Goal: Task Accomplishment & Management: Manage account settings

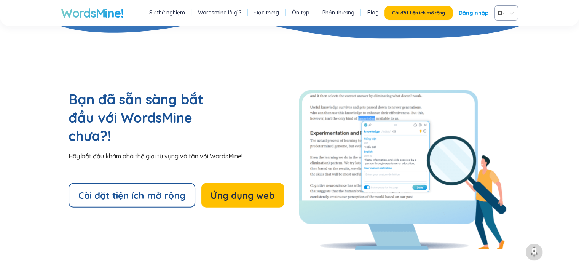
scroll to position [1643, 0]
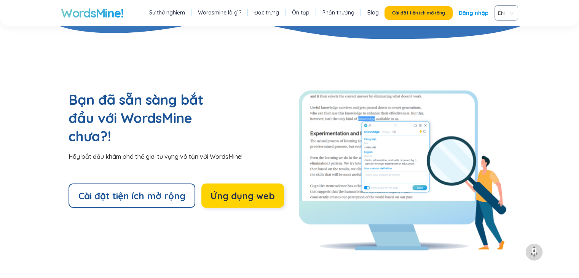
click at [248, 190] on font "Ứng dụng web" at bounding box center [243, 195] width 64 height 11
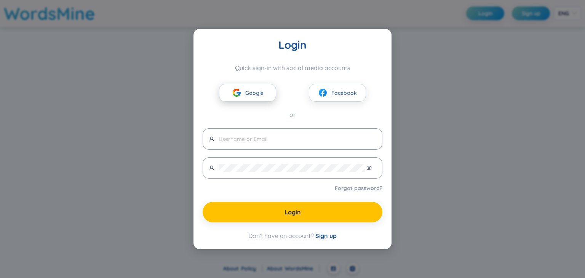
click at [250, 90] on span "Google" at bounding box center [254, 93] width 18 height 8
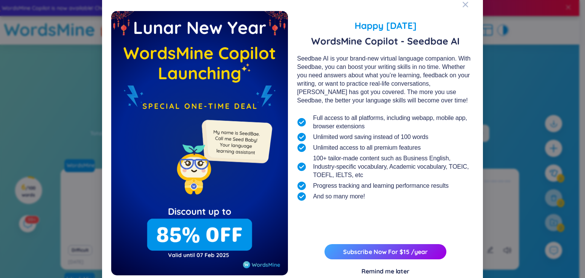
scroll to position [5, 0]
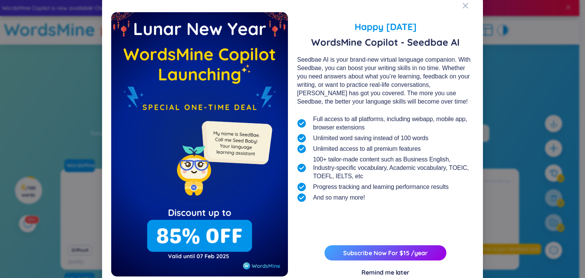
click at [496, 44] on div "Happy Lunar New Year 2025 WordsMine Copilot - Seedbae AI Seedbae AI is your bra…" at bounding box center [292, 139] width 585 height 278
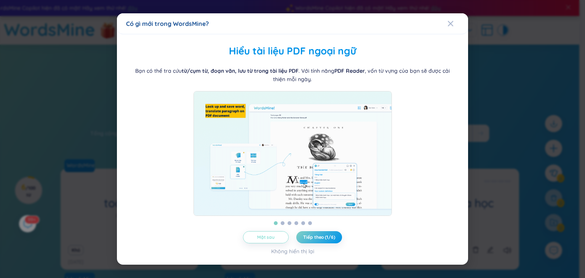
click at [279, 243] on button "Mặt sau" at bounding box center [266, 237] width 46 height 12
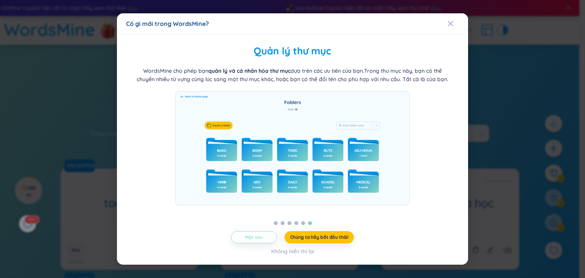
click at [266, 241] on button "Mặt sau" at bounding box center [254, 237] width 46 height 12
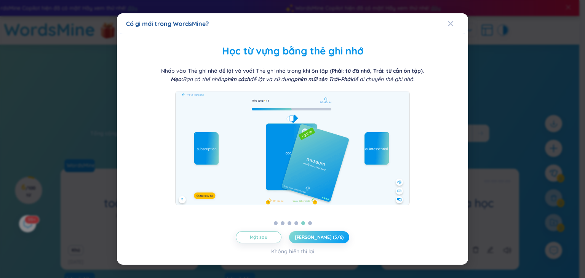
click at [312, 243] on button "Tiếp theo (5/6)" at bounding box center [319, 237] width 61 height 12
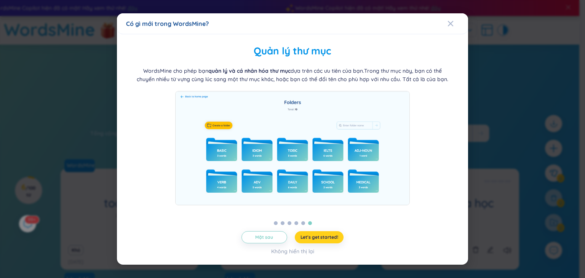
click at [312, 243] on button "Let's get started!" at bounding box center [319, 237] width 49 height 12
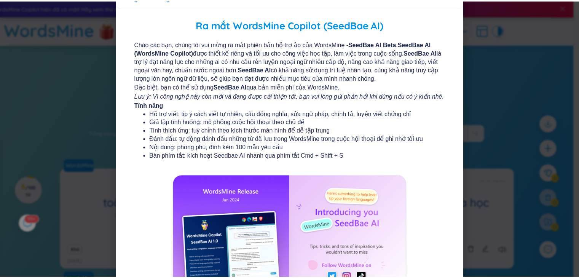
scroll to position [84, 0]
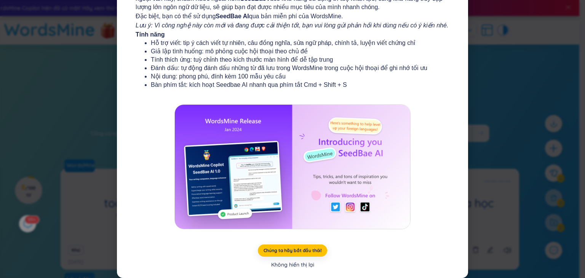
click at [307, 265] on font "Không hiển thị lại" at bounding box center [292, 264] width 43 height 7
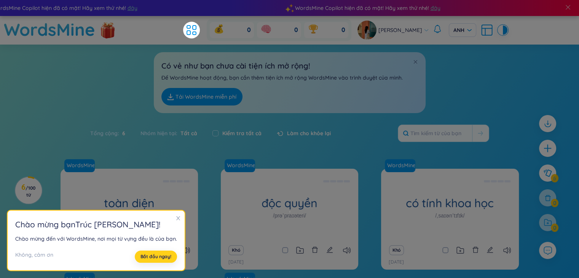
click at [152, 252] on button "Bắt đầu ngay!" at bounding box center [156, 256] width 42 height 12
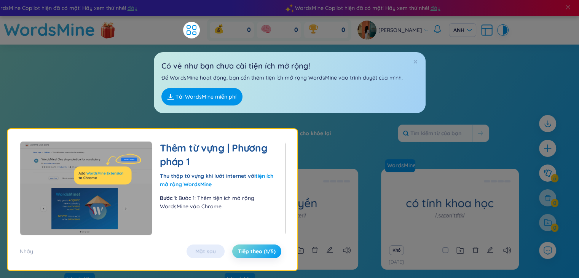
click at [246, 249] on font "Tiếp theo (1/5)" at bounding box center [257, 251] width 38 height 7
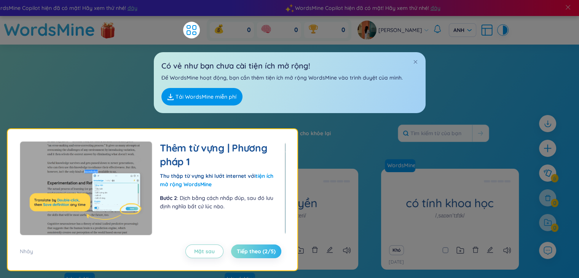
click at [216, 94] on font "Tải WordsMine miễn phí" at bounding box center [205, 96] width 61 height 7
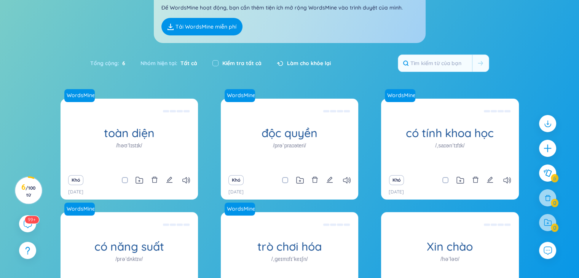
scroll to position [0, 0]
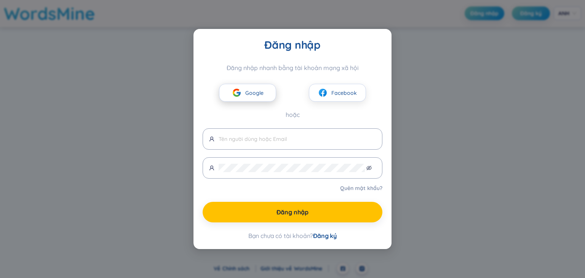
click at [250, 87] on button "Google" at bounding box center [247, 93] width 57 height 18
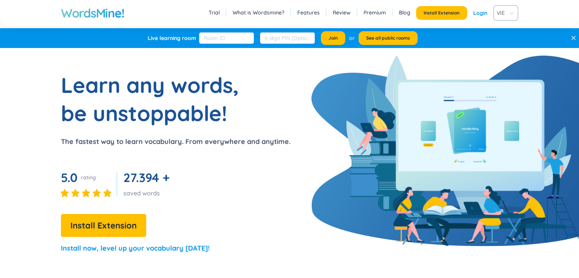
click at [338, 90] on section "Learn any words, be unstoppable! The fastest way to learn vocabulary. From ever…" at bounding box center [289, 166] width 579 height 190
click at [443, 13] on span "Install Extension" at bounding box center [442, 13] width 36 height 6
click at [483, 12] on link "Login" at bounding box center [480, 13] width 14 height 14
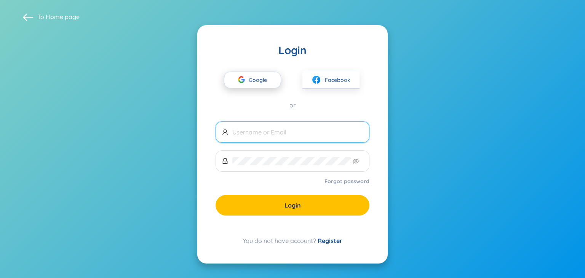
click at [270, 77] on span "Google" at bounding box center [260, 80] width 22 height 16
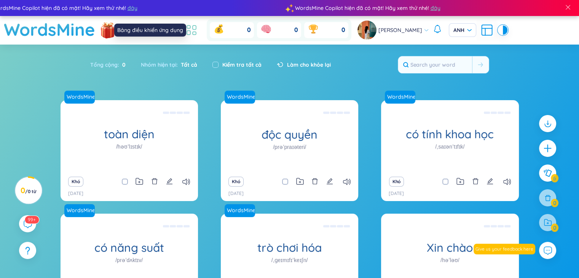
click at [198, 29] on icon at bounding box center [192, 30] width 14 height 14
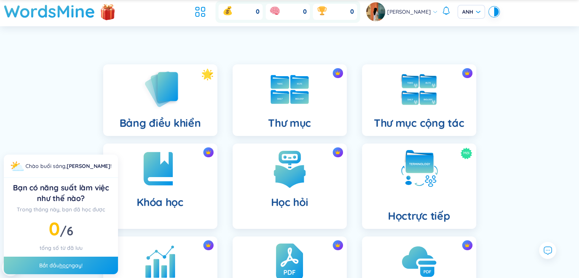
scroll to position [18, 0]
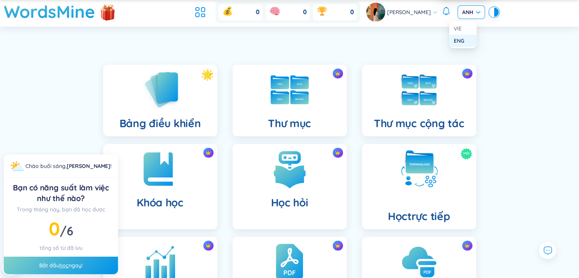
click at [474, 11] on div "ANH" at bounding box center [471, 12] width 27 height 14
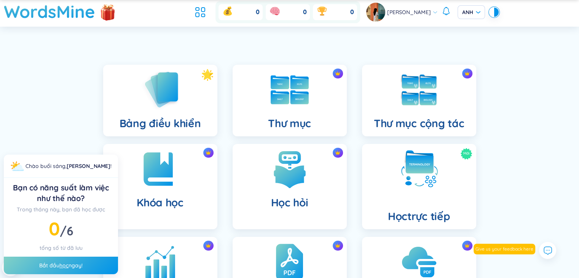
click at [84, 131] on div "Bảng điều khiển Thư mục Thư mục cộng tác Khóa học Học hỏi Mới Học trực tiếp Cái…" at bounding box center [289, 237] width 579 height 382
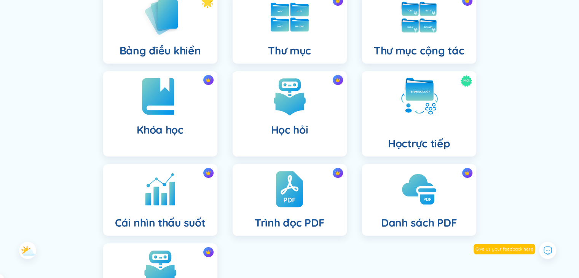
scroll to position [61, 0]
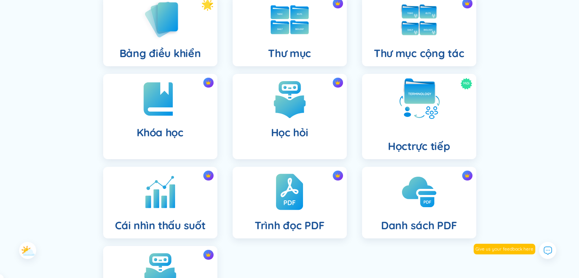
click at [436, 113] on img at bounding box center [419, 99] width 42 height 42
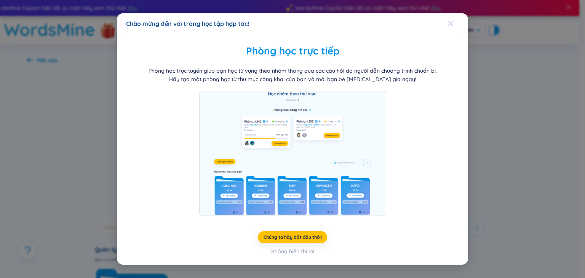
click at [451, 24] on icon "Đóng" at bounding box center [450, 23] width 5 height 5
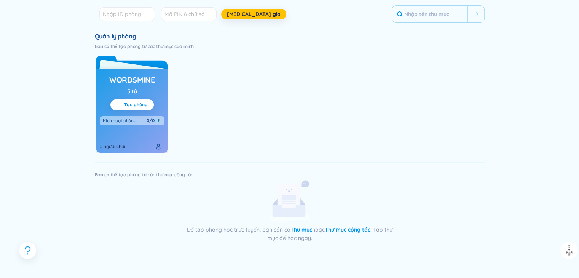
scroll to position [215, 0]
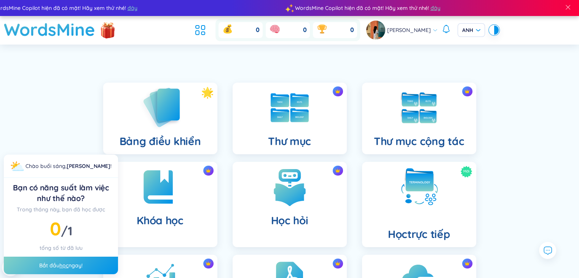
click at [195, 121] on div "Bảng điều khiển" at bounding box center [160, 119] width 114 height 72
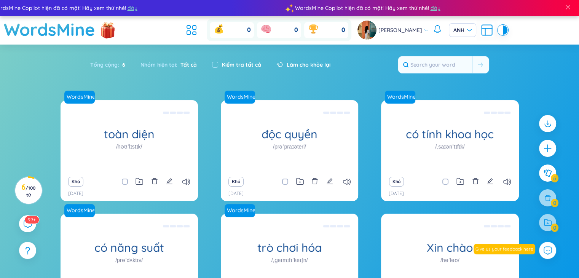
click at [298, 64] on font "Làm cho khỏe lại" at bounding box center [309, 64] width 44 height 7
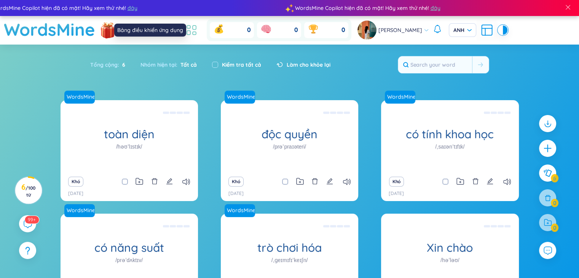
click at [196, 32] on icon at bounding box center [194, 33] width 3 height 3
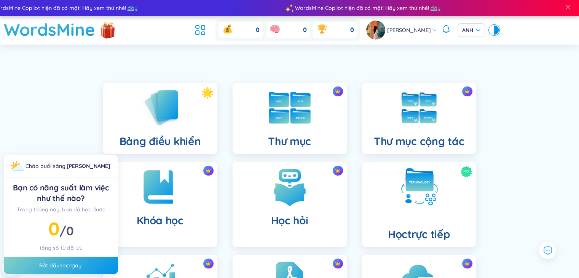
click at [315, 95] on div "Thư mục" at bounding box center [290, 119] width 114 height 72
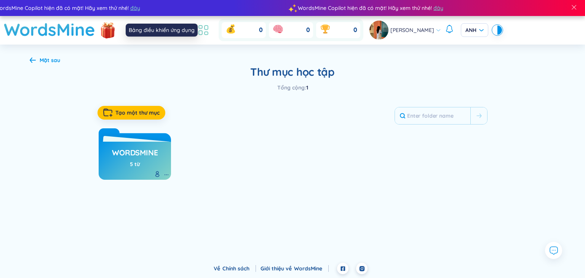
click at [210, 37] on icon at bounding box center [203, 30] width 14 height 14
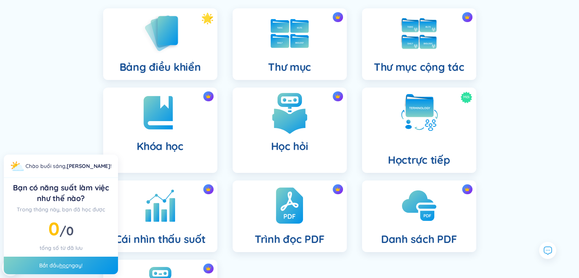
scroll to position [75, 0]
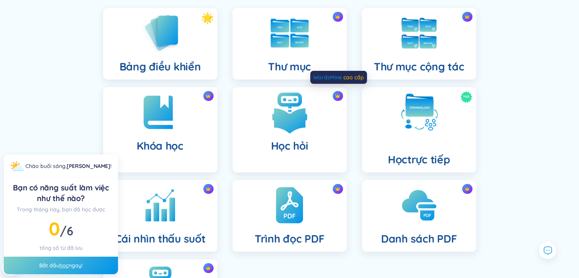
click at [339, 92] on div at bounding box center [338, 96] width 10 height 10
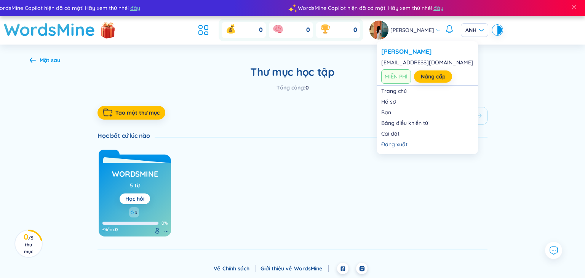
click at [425, 31] on font "[PERSON_NAME]" at bounding box center [412, 30] width 44 height 7
click at [435, 75] on link "Nâng cấp" at bounding box center [433, 76] width 25 height 8
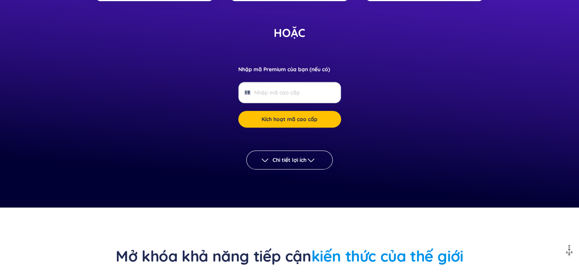
scroll to position [311, 0]
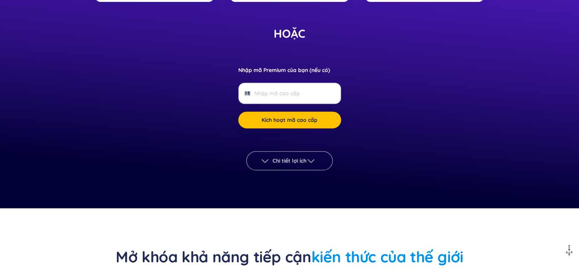
click at [307, 153] on button "Chi tiết lợi ích" at bounding box center [289, 160] width 86 height 19
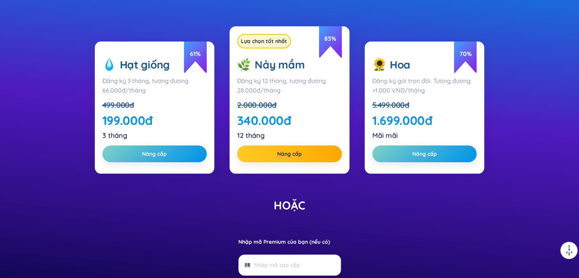
scroll to position [0, 0]
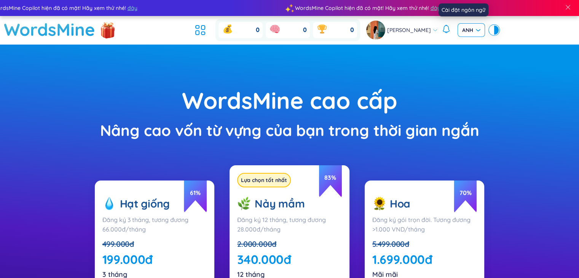
click at [462, 29] on font "ANH" at bounding box center [467, 30] width 11 height 7
click at [465, 41] on div "VIE" at bounding box center [462, 46] width 27 height 12
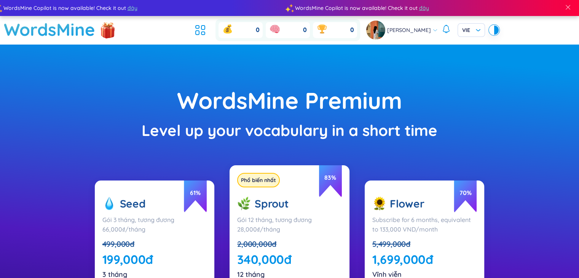
click at [432, 102] on div "WordsMine Premium" at bounding box center [289, 101] width 503 height 36
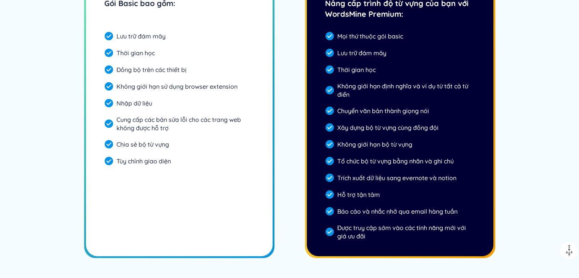
scroll to position [2170, 0]
click at [177, 145] on div "Chia sẻ bộ từ vựng" at bounding box center [179, 144] width 150 height 15
drag, startPoint x: 337, startPoint y: 145, endPoint x: 419, endPoint y: 142, distance: 81.9
click at [419, 142] on div "Không giới hạn bộ từ vựng" at bounding box center [400, 144] width 150 height 15
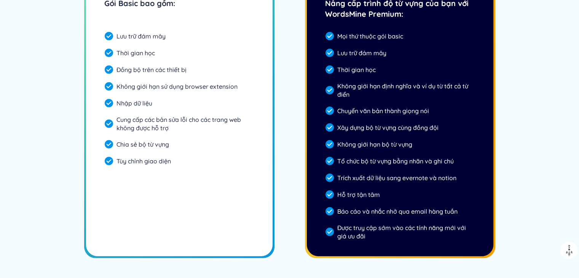
drag, startPoint x: 366, startPoint y: 92, endPoint x: 355, endPoint y: 93, distance: 11.1
click at [355, 93] on div "Không giới hạn định nghĩa và ví dụ từ tất cả từ điển" at bounding box center [400, 90] width 150 height 23
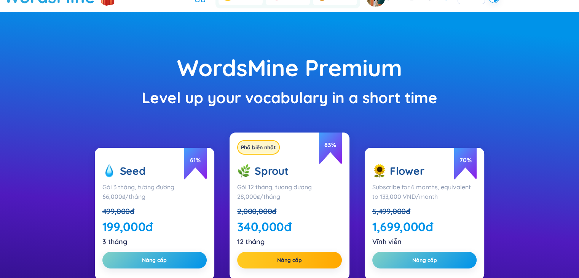
scroll to position [0, 0]
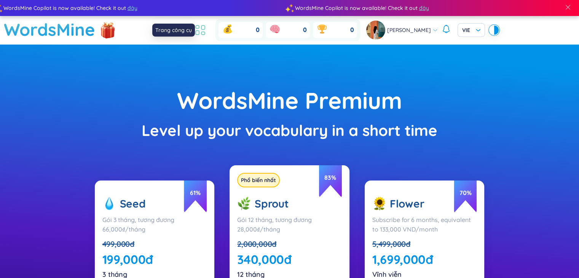
click at [207, 28] on icon at bounding box center [200, 30] width 14 height 14
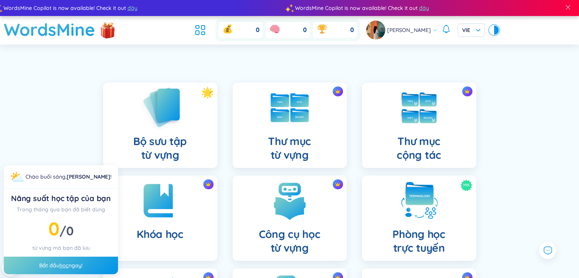
click at [193, 114] on div "Bộ sưu tập từ vựng" at bounding box center [160, 125] width 114 height 85
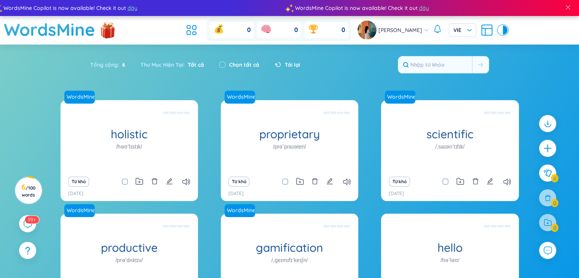
click at [235, 70] on div "Chọn tất cả" at bounding box center [239, 65] width 55 height 16
click at [239, 66] on label "Chọn tất cả" at bounding box center [244, 65] width 30 height 8
checkbox input "true"
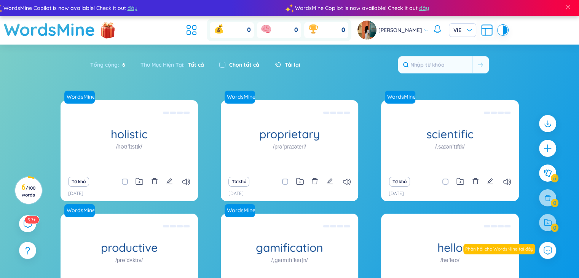
checkbox input "true"
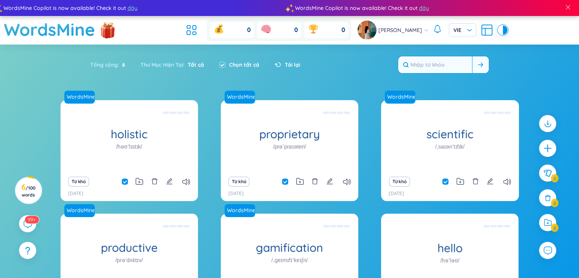
click at [434, 68] on input "text" at bounding box center [435, 64] width 74 height 17
click at [480, 27] on icon at bounding box center [487, 30] width 14 height 14
click at [504, 167] on section "Sắp xếp Chữ cái tăng dần Chữ cái giảm dần Thời gian xa nhất Thời gian gần nhất …" at bounding box center [289, 192] width 579 height 295
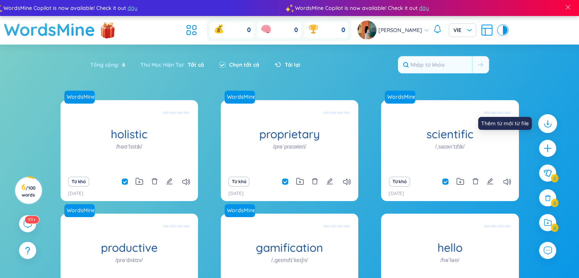
click at [543, 121] on icon at bounding box center [547, 123] width 10 height 10
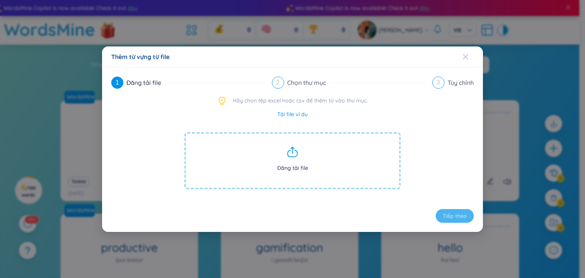
click at [467, 52] on div "Close" at bounding box center [465, 56] width 6 height 21
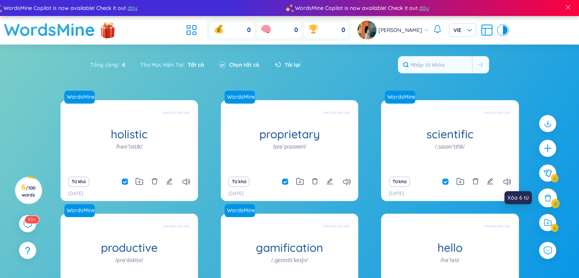
click at [549, 202] on div at bounding box center [547, 197] width 19 height 19
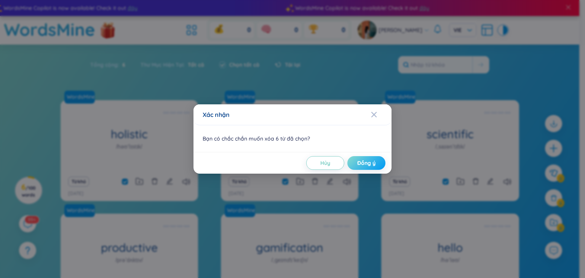
click at [370, 160] on span "Đồng ý" at bounding box center [366, 163] width 18 height 8
checkbox input "false"
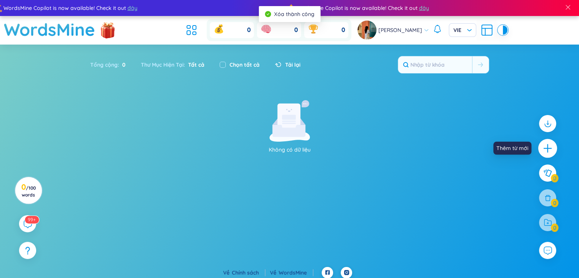
click at [543, 146] on icon "plus" at bounding box center [547, 148] width 11 height 11
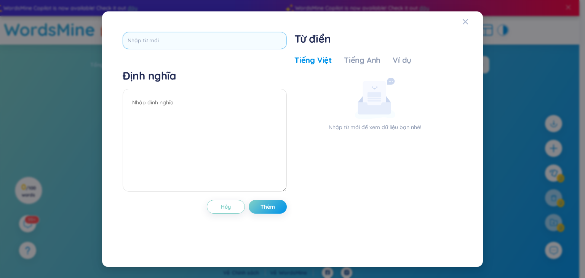
click at [227, 40] on input "text" at bounding box center [205, 40] width 164 height 17
click at [227, 105] on textarea at bounding box center [205, 140] width 164 height 103
click at [358, 66] on div "Tiếng Việt Tiếng Anh Ví dụ" at bounding box center [352, 62] width 117 height 15
click at [388, 57] on div "Tiếng Việt Tiếng Anh Ví dụ" at bounding box center [352, 62] width 117 height 15
click at [358, 61] on div "Tiếng Anh" at bounding box center [362, 60] width 37 height 11
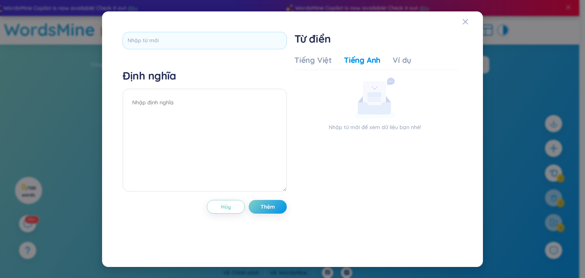
click at [458, 22] on div "Định nghĩa Hủy Thêm Từ điển Tiếng Việt Tiếng Anh Ví dụ Nhập từ mới để xem dữ li…" at bounding box center [292, 139] width 362 height 237
click at [464, 22] on icon "Close" at bounding box center [465, 22] width 6 height 6
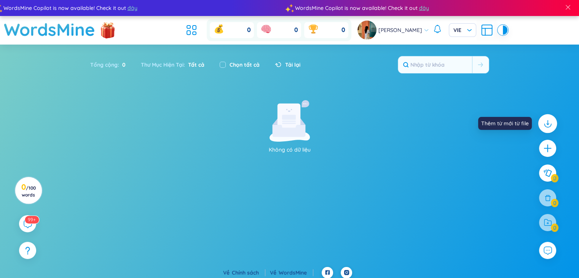
click at [542, 123] on icon at bounding box center [547, 123] width 10 height 10
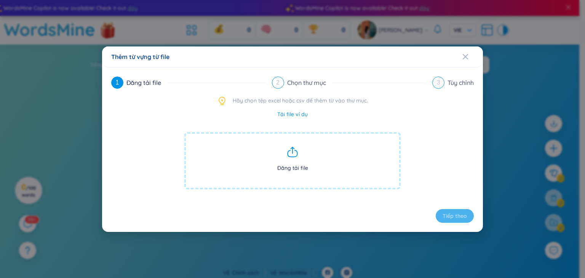
click at [337, 160] on span "Đăng tải file" at bounding box center [292, 160] width 216 height 57
click at [473, 51] on span "Close" at bounding box center [472, 56] width 21 height 21
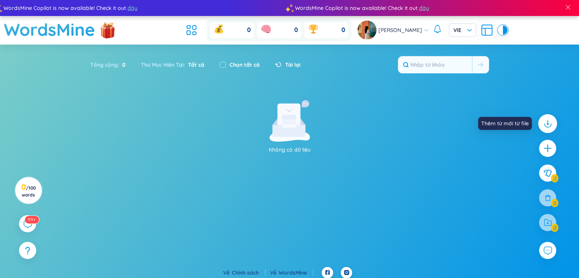
click at [542, 128] on icon at bounding box center [547, 123] width 10 height 10
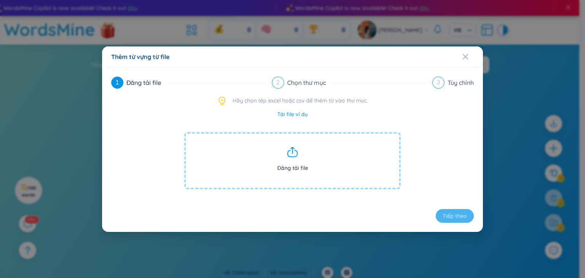
click at [295, 148] on icon at bounding box center [292, 152] width 12 height 12
click at [295, 159] on span "Đăng tải file" at bounding box center [292, 160] width 216 height 57
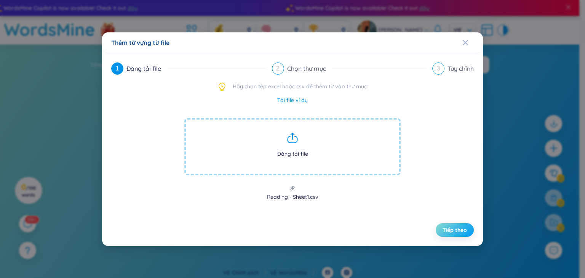
click at [455, 231] on span "Tiếp theo" at bounding box center [454, 230] width 24 height 8
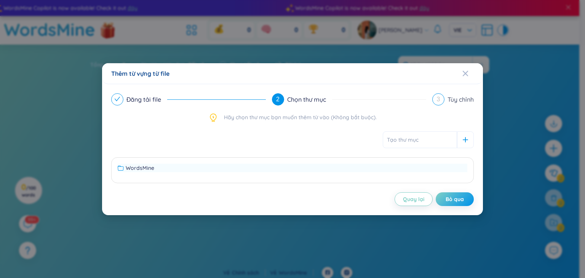
click at [368, 170] on div "WordsMine" at bounding box center [292, 168] width 349 height 8
click at [401, 166] on div "WordsMine" at bounding box center [292, 168] width 349 height 8
click at [451, 200] on span "Bỏ qua" at bounding box center [454, 199] width 18 height 8
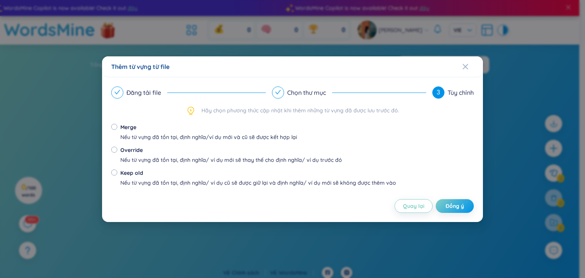
click at [219, 185] on div "Nếu từ vựng đã tồn tại, định nghĩa/ ví dụ cũ sẽ được giữ lại và định nghĩa/ ví …" at bounding box center [258, 183] width 276 height 8
click at [117, 175] on input "Keep old Nếu từ vựng đã tồn tại, định nghĩa/ ví dụ cũ sẽ được giữ lại và định n…" at bounding box center [114, 172] width 6 height 6
radio input "true"
click at [114, 124] on input "Merge Nếu từ vựng đã tồn tại, định nghĩa/ví dụ mới và cũ sẽ được kết hợp lại" at bounding box center [114, 127] width 6 height 6
radio input "true"
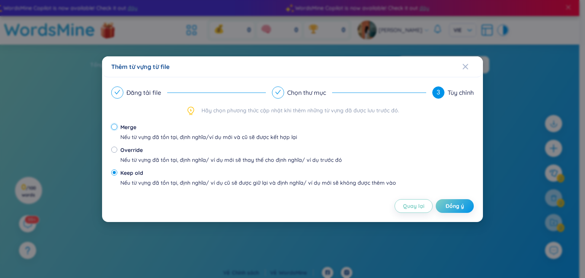
radio input "false"
click at [446, 204] on span "Đồng ý" at bounding box center [454, 206] width 18 height 8
click at [447, 207] on span "Đồng ý" at bounding box center [454, 206] width 18 height 8
click at [454, 209] on span "Đồng ý" at bounding box center [454, 206] width 18 height 8
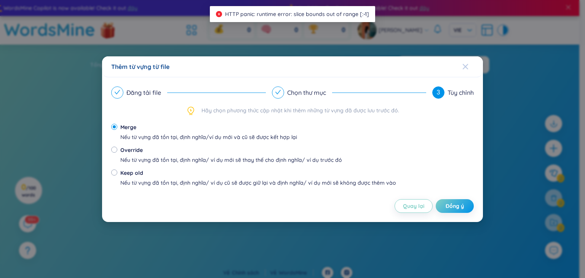
click at [467, 65] on icon "Close" at bounding box center [465, 67] width 6 height 6
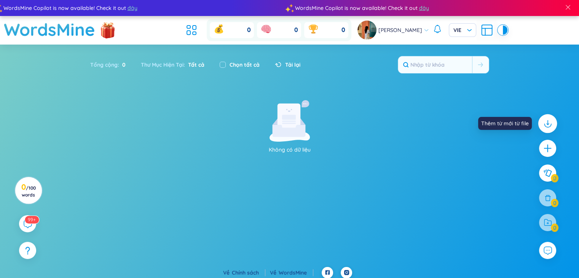
click at [544, 129] on div at bounding box center [547, 123] width 19 height 19
radio input "false"
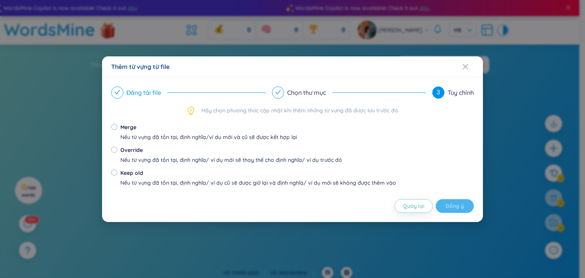
click at [151, 87] on div "Đăng tải file" at bounding box center [146, 92] width 41 height 12
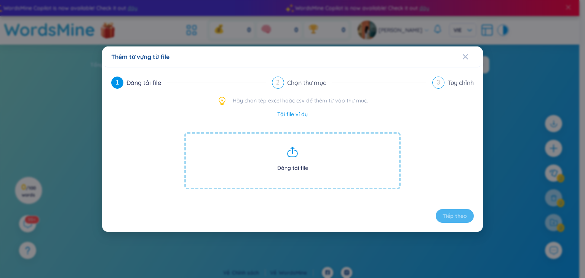
click at [293, 111] on link "Tải file ví dụ" at bounding box center [292, 114] width 30 height 8
click at [465, 54] on icon "Close" at bounding box center [465, 57] width 6 height 6
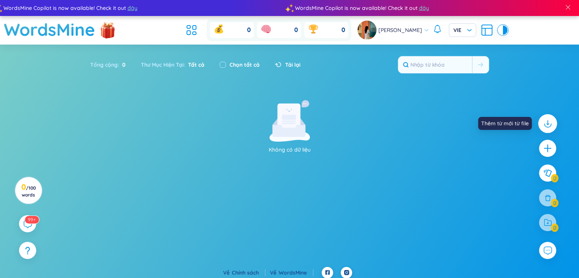
click at [551, 125] on icon at bounding box center [547, 123] width 10 height 10
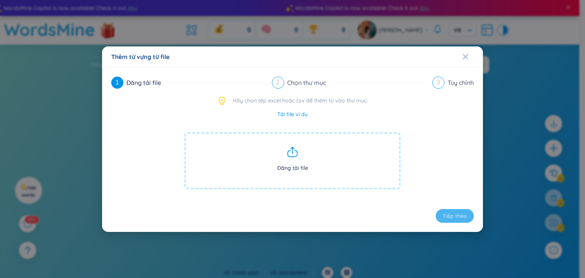
click at [286, 155] on span "Đăng tải file" at bounding box center [292, 160] width 216 height 57
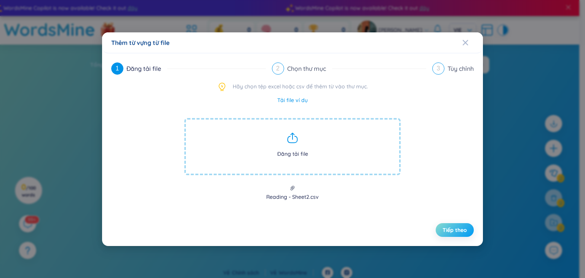
click at [460, 230] on span "Tiếp theo" at bounding box center [454, 230] width 24 height 8
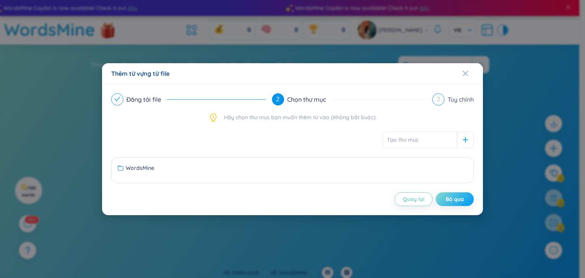
click at [445, 201] on span "Bỏ qua" at bounding box center [454, 199] width 18 height 8
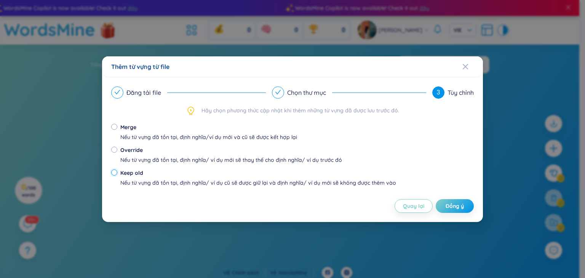
click at [113, 171] on input "Keep old Nếu từ vựng đã tồn tại, định nghĩa/ ví dụ cũ sẽ được giữ lại và định n…" at bounding box center [114, 172] width 6 height 6
radio input "true"
click at [113, 127] on input "Merge Nếu từ vựng đã tồn tại, định nghĩa/ví dụ mới và cũ sẽ được kết hợp lại" at bounding box center [114, 127] width 6 height 6
radio input "true"
radio input "false"
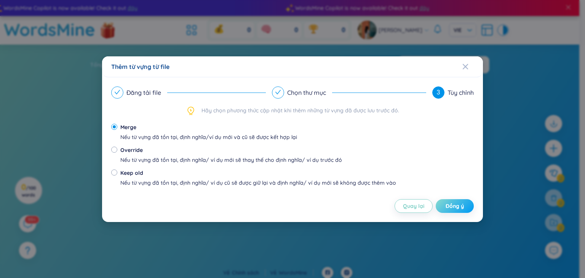
click at [448, 209] on span "Đồng ý" at bounding box center [454, 206] width 18 height 8
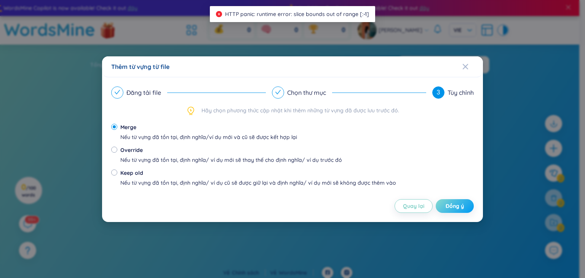
click at [448, 209] on span "Đồng ý" at bounding box center [454, 206] width 18 height 8
click at [457, 202] on span "Đồng ý" at bounding box center [454, 206] width 18 height 8
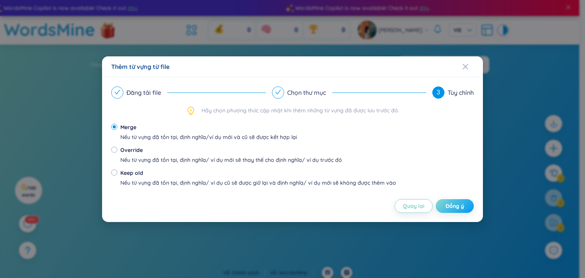
click at [457, 202] on span "Đồng ý" at bounding box center [454, 206] width 18 height 8
click at [117, 90] on icon "check" at bounding box center [117, 92] width 6 height 6
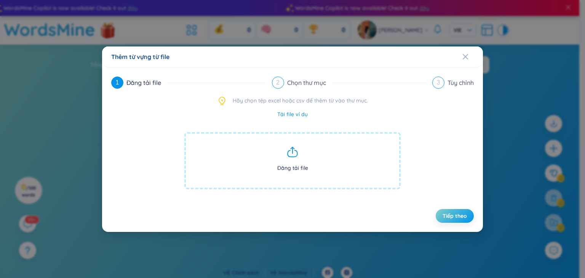
click at [303, 154] on span "Đăng tải file" at bounding box center [292, 160] width 216 height 57
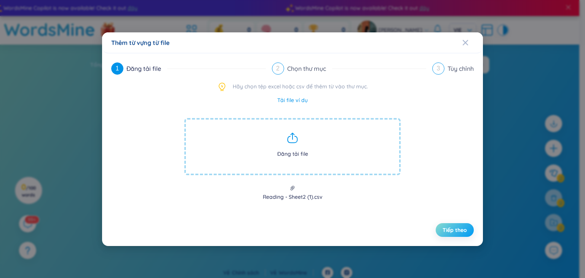
click at [455, 227] on span "Tiếp theo" at bounding box center [454, 230] width 24 height 8
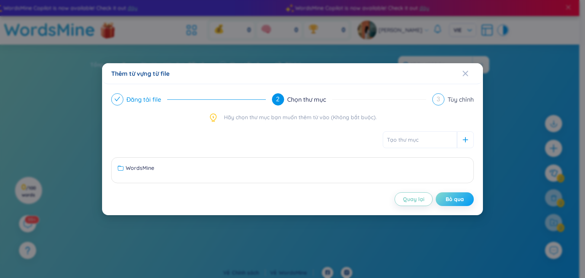
click at [454, 200] on span "Bỏ qua" at bounding box center [454, 199] width 18 height 8
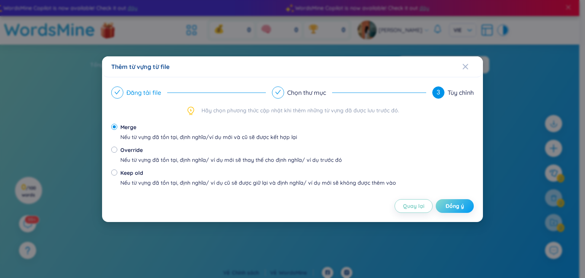
click at [464, 202] on button "Đồng ý" at bounding box center [455, 206] width 38 height 14
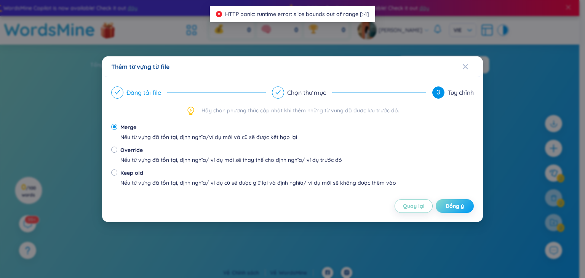
click at [464, 202] on button "Đồng ý" at bounding box center [455, 206] width 38 height 14
click at [380, 116] on div "Đăng tải file Chọn thư mục 3 Tùy chỉnh Hãy chọn phương thức cập nhật khi thêm n…" at bounding box center [292, 149] width 362 height 126
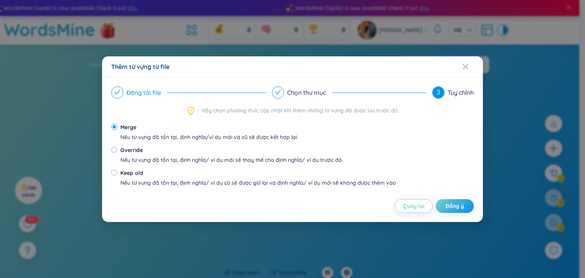
click at [176, 182] on div "Nếu từ vựng đã tồn tại, định nghĩa/ ví dụ cũ sẽ được giữ lại và định nghĩa/ ví …" at bounding box center [258, 183] width 276 height 8
click at [117, 175] on input "Keep old Nếu từ vựng đã tồn tại, định nghĩa/ ví dụ cũ sẽ được giữ lại và định n…" at bounding box center [114, 172] width 6 height 6
radio input "true"
radio input "false"
click at [465, 204] on button "Đồng ý" at bounding box center [455, 206] width 38 height 14
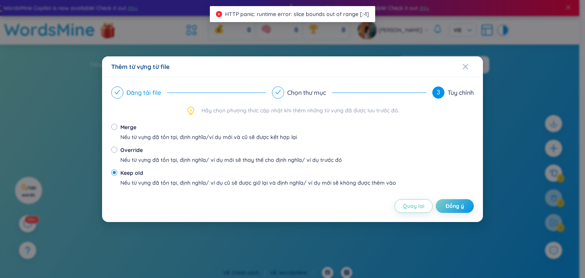
click at [448, 94] on div "Tùy chỉnh" at bounding box center [460, 92] width 26 height 12
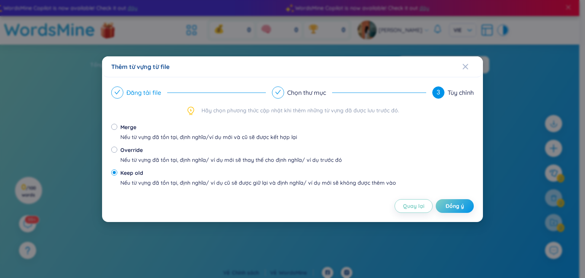
click at [118, 89] on span at bounding box center [117, 92] width 6 height 6
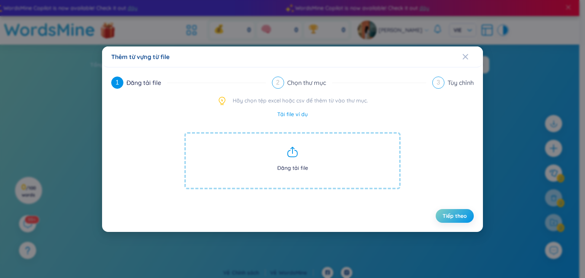
click at [292, 153] on icon at bounding box center [292, 150] width 0 height 6
click at [296, 153] on icon at bounding box center [292, 152] width 12 height 12
click at [294, 152] on icon at bounding box center [292, 152] width 12 height 12
click at [296, 150] on icon at bounding box center [292, 152] width 12 height 12
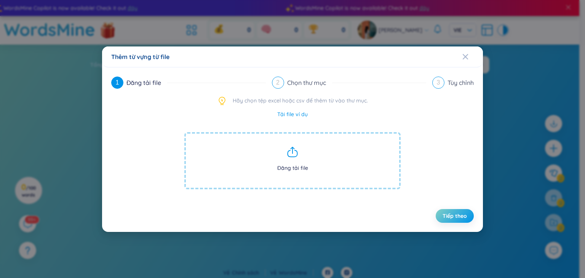
click at [290, 148] on icon at bounding box center [292, 152] width 12 height 12
click at [292, 156] on icon at bounding box center [292, 152] width 12 height 12
drag, startPoint x: 292, startPoint y: 156, endPoint x: 297, endPoint y: 165, distance: 10.6
click at [297, 165] on div "Đăng tải file" at bounding box center [292, 163] width 228 height 75
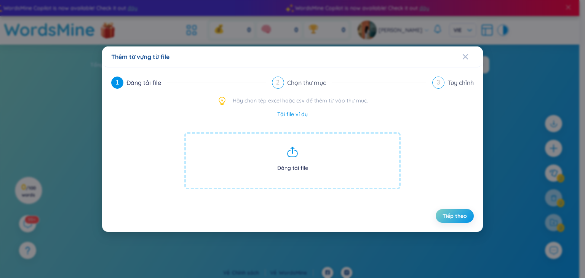
click at [297, 165] on span "Đăng tải file" at bounding box center [292, 160] width 216 height 57
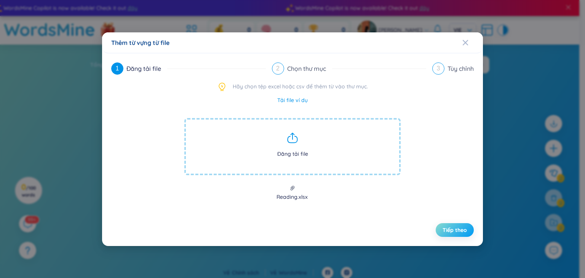
click at [460, 230] on span "Tiếp theo" at bounding box center [454, 230] width 24 height 8
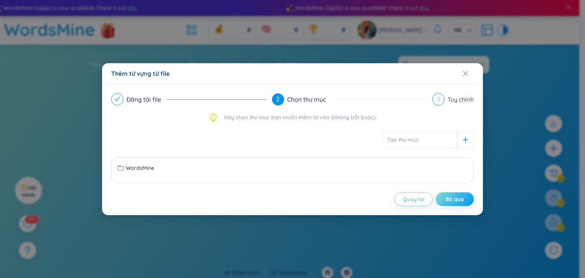
click at [448, 201] on span "Bỏ qua" at bounding box center [454, 199] width 18 height 8
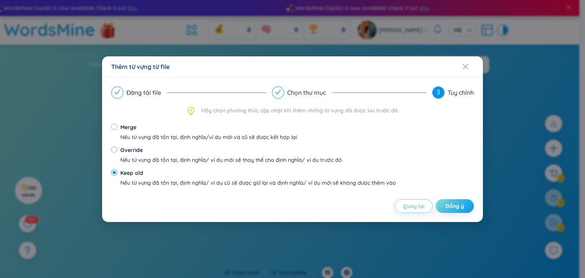
click at [458, 203] on span "Đồng ý" at bounding box center [454, 206] width 18 height 8
click at [458, 210] on button "Đồng ý" at bounding box center [455, 206] width 38 height 14
click at [453, 207] on font "Đồng ý" at bounding box center [454, 206] width 18 height 7
click at [472, 63] on span "Đóng" at bounding box center [472, 66] width 21 height 21
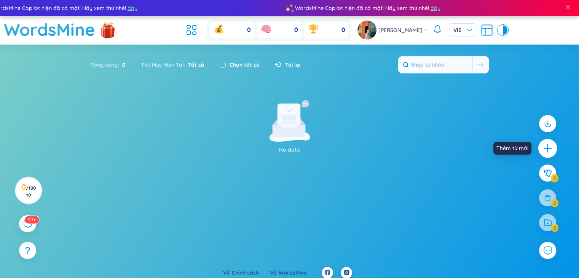
click at [547, 146] on icon "cộng thêm" at bounding box center [547, 148] width 11 height 11
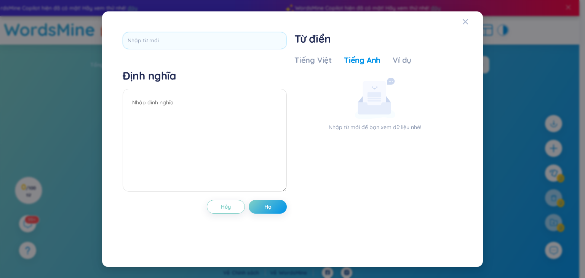
click at [218, 86] on div "Định nghĩa" at bounding box center [205, 131] width 164 height 125
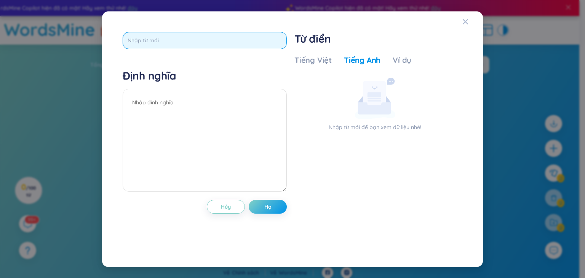
click at [198, 35] on input "text" at bounding box center [205, 40] width 164 height 17
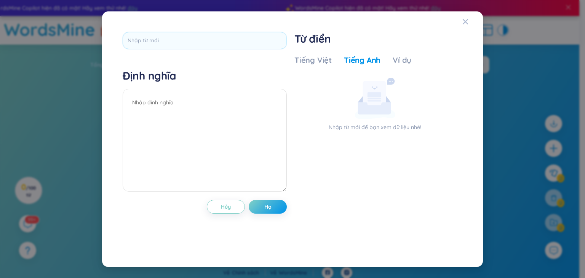
click at [288, 119] on div "Định nghĩa Hủy Họ Từ điển Tiếng Việt Tiếng Anh Ví dụ Nhập từ mới để bạn xem dữ …" at bounding box center [292, 139] width 347 height 222
click at [250, 117] on textarea at bounding box center [205, 140] width 164 height 103
drag, startPoint x: 362, startPoint y: 62, endPoint x: 289, endPoint y: 67, distance: 73.2
click at [289, 67] on div "Định nghĩa Hủy Thêm Từ điển Tiếng Việt Tiếng Anh Ví dụ Nhập từ mới để xem dữ li…" at bounding box center [292, 139] width 347 height 222
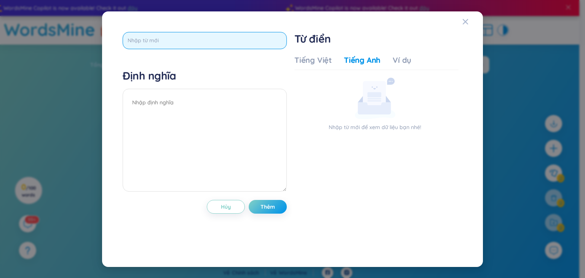
click at [239, 40] on input "text" at bounding box center [205, 40] width 164 height 17
type input "raise"
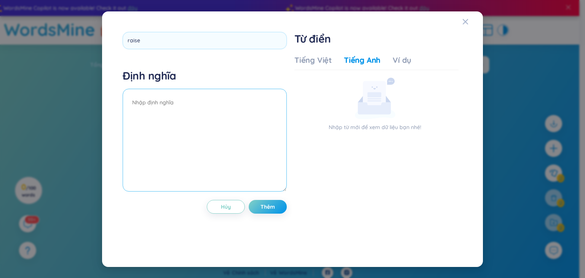
click at [229, 109] on textarea at bounding box center [205, 140] width 164 height 103
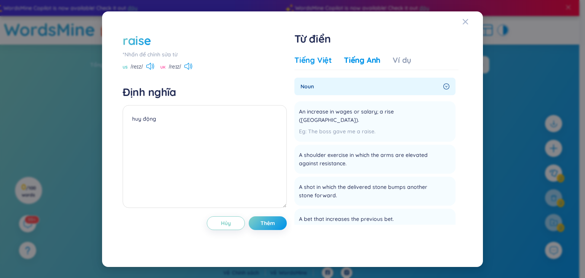
click at [323, 63] on div "Tiếng Việt" at bounding box center [312, 60] width 37 height 11
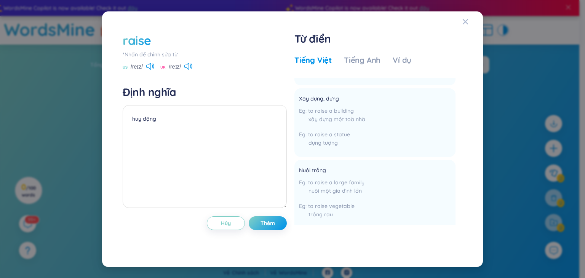
scroll to position [114, 0]
click at [363, 63] on div "Tiếng Anh" at bounding box center [362, 60] width 37 height 11
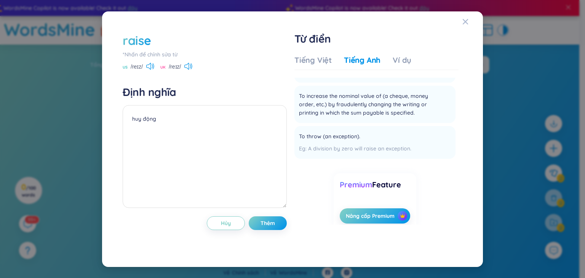
scroll to position [449, 0]
click at [327, 57] on div "Tiếng Việt" at bounding box center [312, 60] width 37 height 11
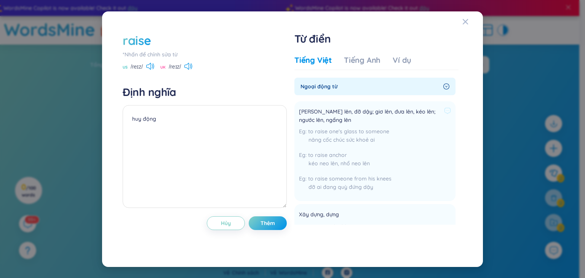
scroll to position [17, 0]
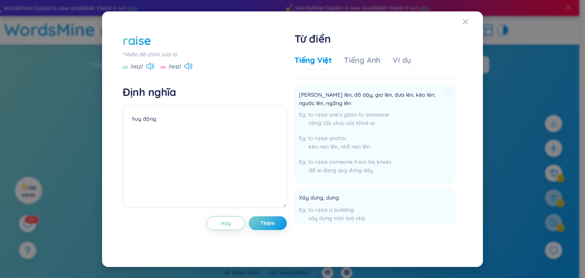
click at [375, 136] on div "to raise anchor kéo neo lên, nhổ neo lên" at bounding box center [375, 144] width 152 height 21
click at [444, 94] on icon at bounding box center [447, 94] width 7 height 7
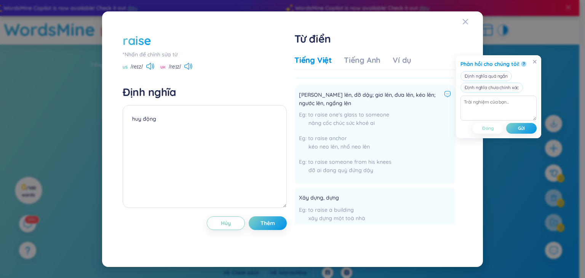
click at [490, 126] on span "Đóng" at bounding box center [488, 128] width 12 height 6
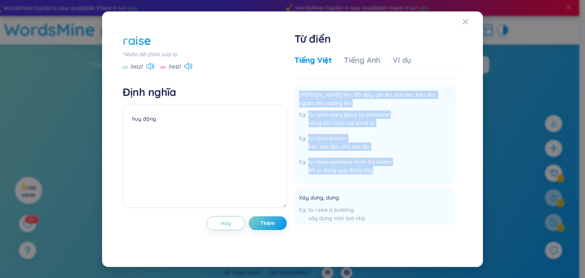
drag, startPoint x: 298, startPoint y: 96, endPoint x: 388, endPoint y: 175, distance: 119.5
click at [388, 175] on li "[PERSON_NAME] lên, đỡ dậy; giơ lên, đưa lên, kéo lên; ngước lên, ngẩng lên to r…" at bounding box center [374, 135] width 161 height 100
copy div "[PERSON_NAME] lên, đỡ dậy; giơ lên, đưa lên, kéo lên; ngước lên, ngẩng lên to r…"
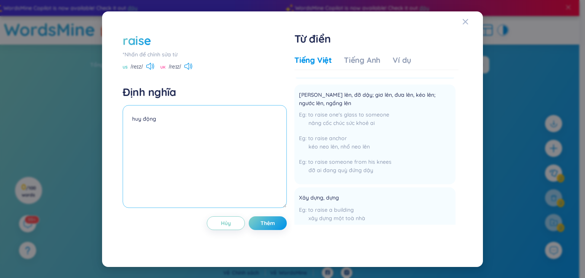
drag, startPoint x: 185, startPoint y: 122, endPoint x: 129, endPoint y: 118, distance: 56.1
click at [129, 118] on textarea "huy động" at bounding box center [205, 156] width 164 height 103
paste textarea "[PERSON_NAME] lên, đỡ dậy; giơ lên, đưa lên, kéo lên; ngước lên, ngẩng lên to r…"
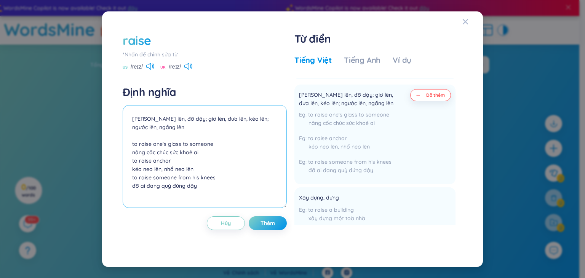
type textarea "[PERSON_NAME] lên, đỡ dậy; giơ lên, đưa lên, kéo lên; ngước lên, ngẩng lên to r…"
click at [364, 67] on div "Tiếng Việt Tiếng Anh Ví dụ" at bounding box center [352, 62] width 117 height 15
click at [392, 56] on div "Ví dụ" at bounding box center [401, 60] width 19 height 11
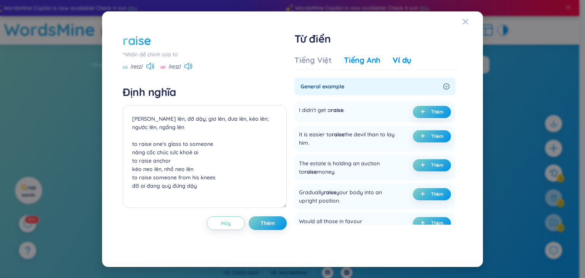
click at [369, 57] on div "Tiếng Anh" at bounding box center [362, 60] width 37 height 11
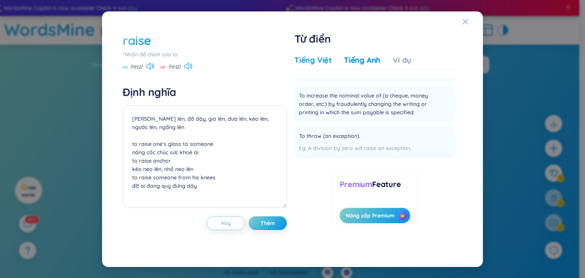
click at [328, 63] on div "Tiếng Việt" at bounding box center [312, 60] width 37 height 11
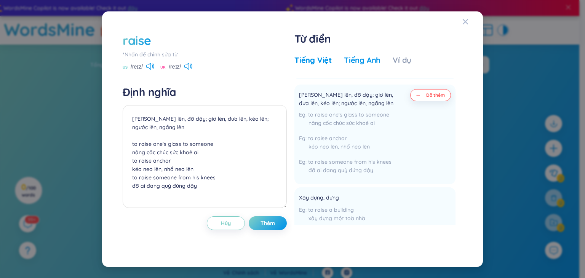
click at [353, 63] on div "Tiếng Anh" at bounding box center [362, 60] width 37 height 11
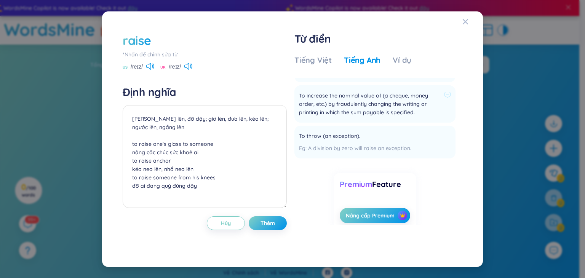
click at [357, 109] on div "To increase the nominal value of (a cheque, money order, etc.) by fraudulently …" at bounding box center [375, 104] width 152 height 28
drag, startPoint x: 204, startPoint y: 189, endPoint x: 108, endPoint y: 115, distance: 120.5
click at [108, 115] on div "raise *Nhấn để chỉnh sửa từ [GEOGRAPHIC_DATA] /reɪz/ [GEOGRAPHIC_DATA] /reɪz/ Đ…" at bounding box center [292, 138] width 381 height 255
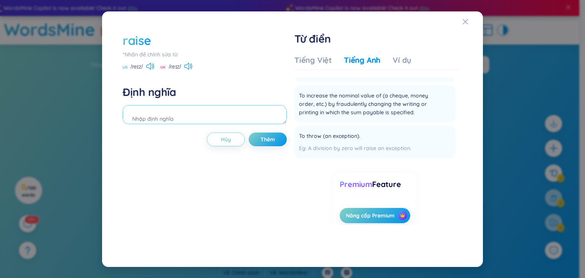
click at [196, 120] on textarea at bounding box center [205, 114] width 164 height 19
paste textarea "huy động raise something (money/funds/capital) The government is raising taxes …"
click at [230, 127] on div "raise *Nhấn để chỉnh sửa từ [GEOGRAPHIC_DATA] /reɪz/ [GEOGRAPHIC_DATA] /reɪz/ Đ…" at bounding box center [205, 139] width 164 height 214
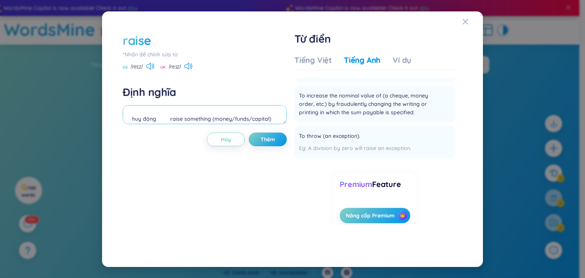
click at [168, 118] on textarea "huy động raise something (money/funds/capital) The government is raising taxes …" at bounding box center [205, 114] width 164 height 19
click at [237, 119] on textarea "huy động raise something (money/funds/capital) The government is raising taxes …" at bounding box center [205, 114] width 164 height 19
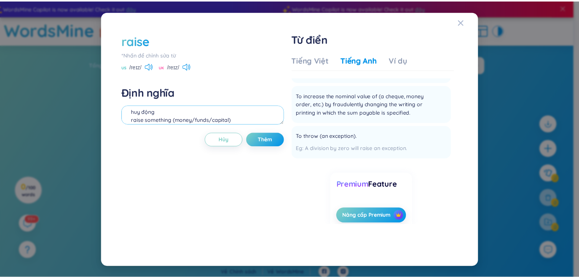
scroll to position [15, 0]
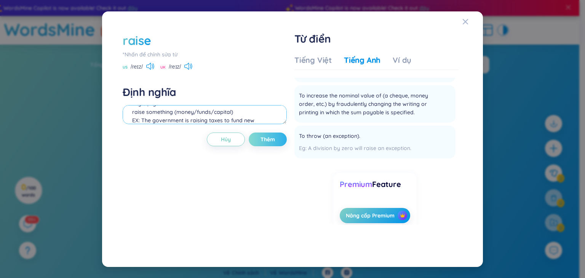
type textarea "huy động raise something (money/funds/capital) EX: The government is raising ta…"
click at [271, 140] on span "Thêm" at bounding box center [267, 140] width 14 height 8
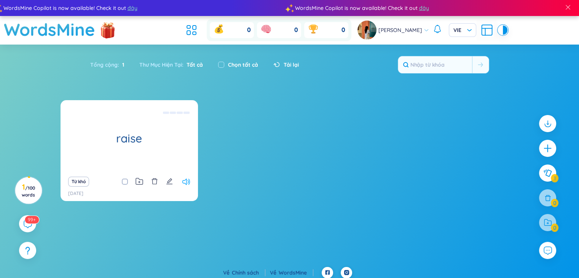
click at [185, 182] on icon at bounding box center [186, 182] width 8 height 6
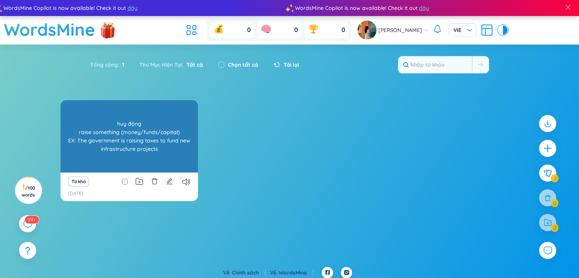
click at [155, 142] on div "huy động raise something (money/funds/capital) EX: The government is raising ta…" at bounding box center [129, 136] width 130 height 69
